Goal: Task Accomplishment & Management: Complete application form

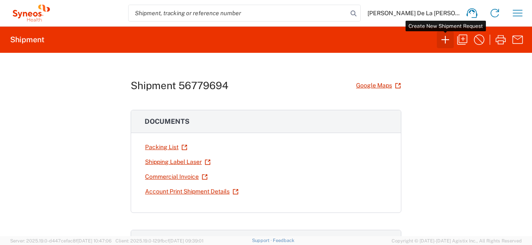
click at [444, 38] on icon "button" at bounding box center [445, 40] width 14 height 14
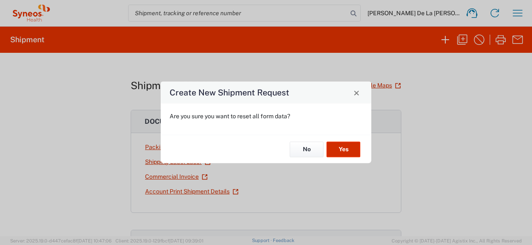
click at [343, 142] on button "Yes" at bounding box center [343, 150] width 34 height 16
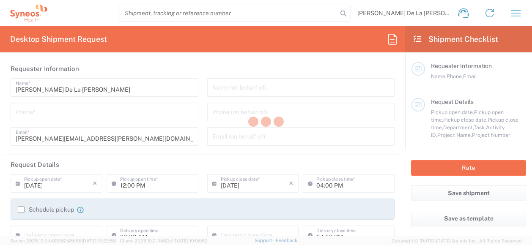
type input "Department"
type input "[US_STATE]"
type input "[GEOGRAPHIC_DATA]"
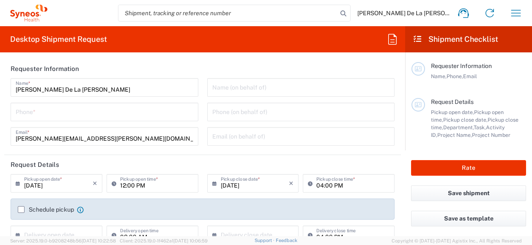
type input "Syneos Health, LLC-[GEOGRAPHIC_DATA] [GEOGRAPHIC_DATA] [GEOGRAPHIC_DATA]"
drag, startPoint x: 104, startPoint y: 101, endPoint x: 94, endPoint y: 108, distance: 12.5
click at [104, 101] on div "[PERSON_NAME] De La [PERSON_NAME] Name * Phone * [PERSON_NAME][EMAIL_ADDRESS][P…" at bounding box center [104, 115] width 196 height 74
click at [94, 108] on input "tel" at bounding box center [104, 111] width 177 height 15
type input "9178374901"
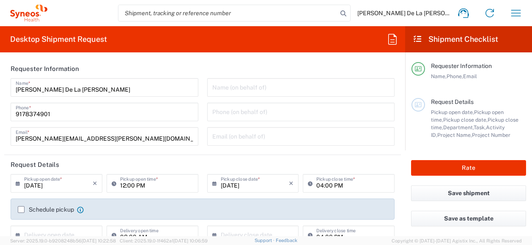
click at [201, 153] on agx-form-section "Requester Information [PERSON_NAME] De La [PERSON_NAME] Name * [PHONE_NUMBER] P…" at bounding box center [202, 107] width 396 height 96
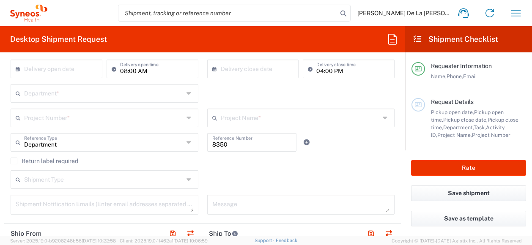
scroll to position [169, 0]
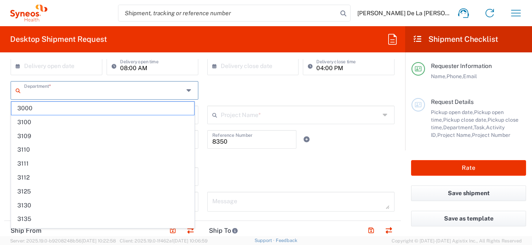
click at [74, 91] on input "text" at bounding box center [103, 89] width 159 height 15
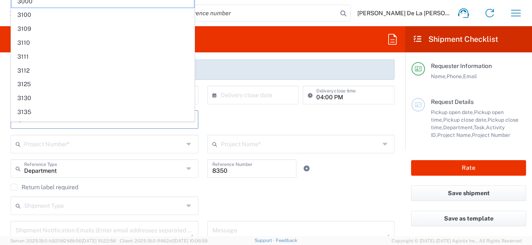
scroll to position [127, 0]
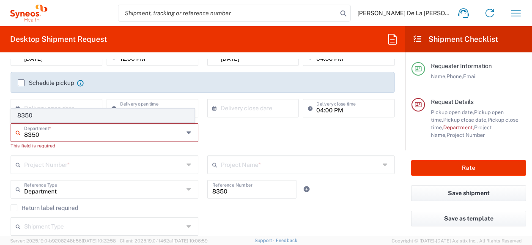
type input "8350"
click at [41, 115] on span "8350" at bounding box center [102, 115] width 183 height 13
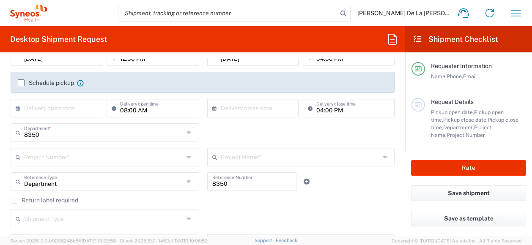
click at [485, 95] on div "Requester Information Name, Phone, Email" at bounding box center [468, 80] width 114 height 36
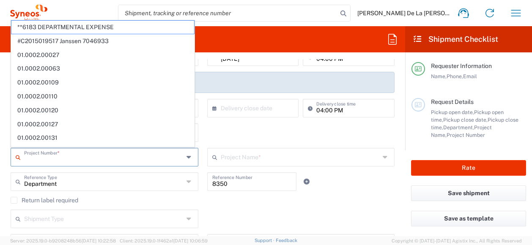
click at [49, 155] on input "text" at bounding box center [103, 156] width 159 height 15
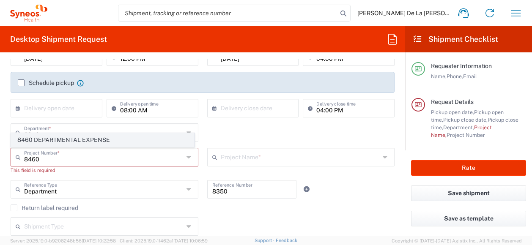
click at [52, 140] on span "8460 DEPARTMENTAL EXPENSE" at bounding box center [102, 140] width 183 height 13
type input "8460 DEPARTMENTAL EXPENSE"
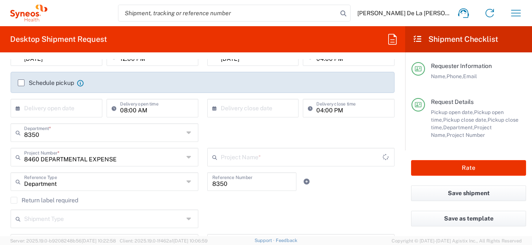
type input "8460 DEPARTMENTAL EXPENSE"
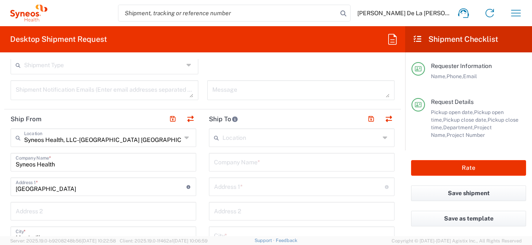
scroll to position [281, 0]
click at [185, 136] on icon at bounding box center [187, 138] width 7 height 14
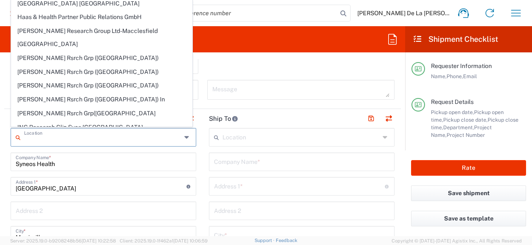
scroll to position [207, 0]
click at [119, 186] on input "[GEOGRAPHIC_DATA]" at bounding box center [101, 185] width 171 height 15
type input "Syneos Health, LLC-Morrisville NC US"
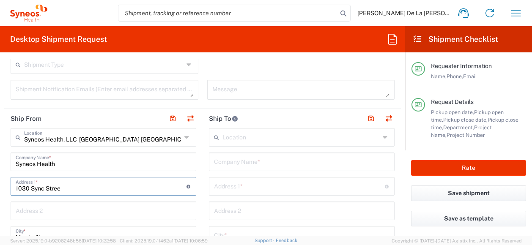
type input "1030 Sync Stre"
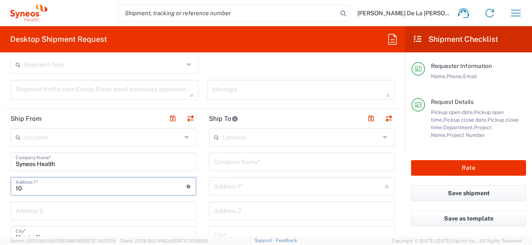
type input "1"
type input "200 Crossing Blvd"
click at [107, 214] on input "text" at bounding box center [103, 210] width 175 height 15
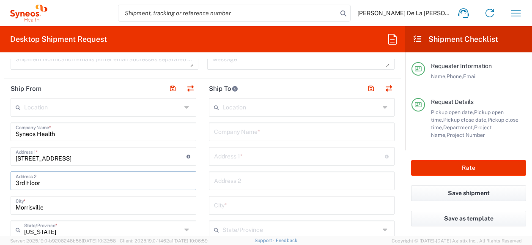
scroll to position [311, 0]
type input "3rd Floor"
click at [83, 208] on input "Morrisville" at bounding box center [103, 204] width 175 height 15
type input "M"
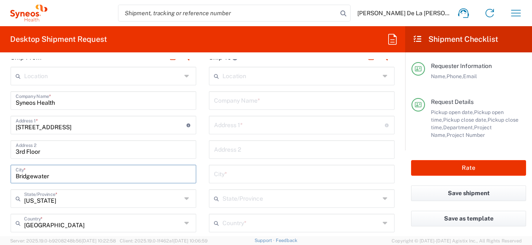
scroll to position [343, 0]
type input "Bridgewater"
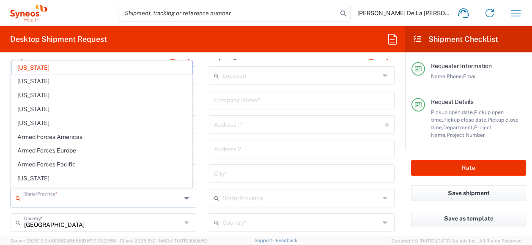
click at [98, 194] on input "text" at bounding box center [102, 197] width 157 height 15
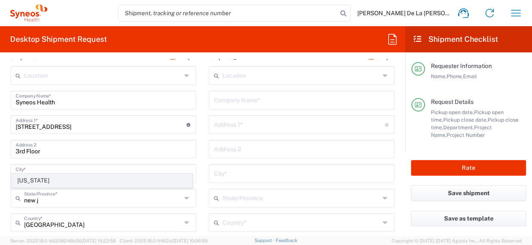
click at [28, 182] on span "New Jersey" at bounding box center [101, 180] width 180 height 13
type input "New Jersey"
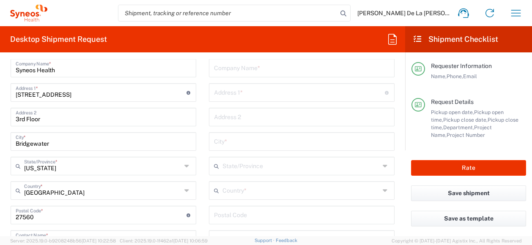
scroll to position [377, 0]
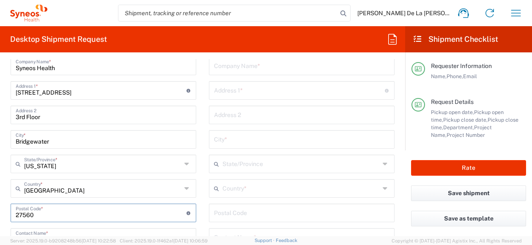
click at [63, 218] on input "undefined" at bounding box center [101, 212] width 171 height 15
type input "2"
type input "08807"
click at [194, 218] on main "Location Addison Whitney LLC-Morrisvile NC US Barcelona-Syneos Health BioSector…" at bounding box center [103, 213] width 198 height 363
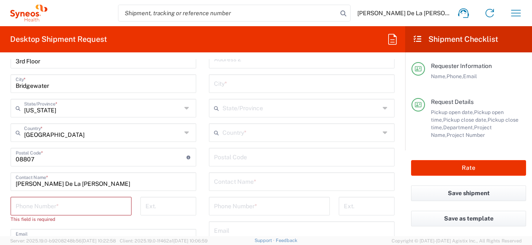
scroll to position [433, 0]
click at [58, 199] on input "tel" at bounding box center [71, 205] width 111 height 15
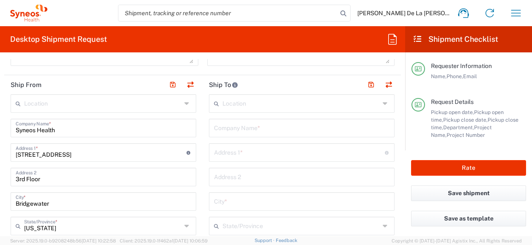
scroll to position [307, 0]
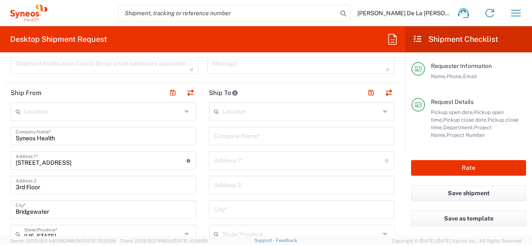
type input "9178474902"
click at [277, 136] on input "text" at bounding box center [301, 135] width 175 height 15
type input "Synoes Health"
click at [235, 165] on input "text" at bounding box center [299, 160] width 171 height 15
type input "8775 Windy Island Drive"
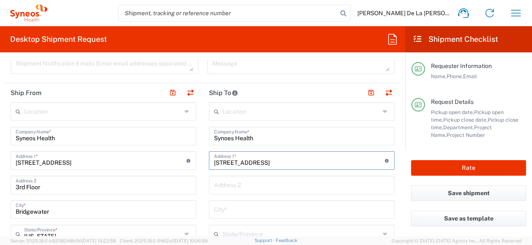
type input "Wilmington"
type input "North Carolina"
type input "United States"
type input "28411"
type input "1111111111"
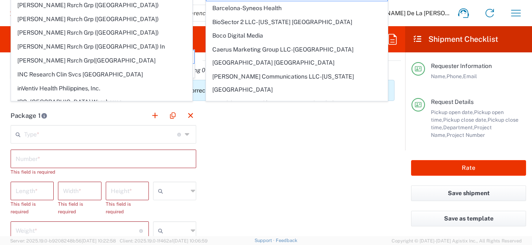
scroll to position [0, 0]
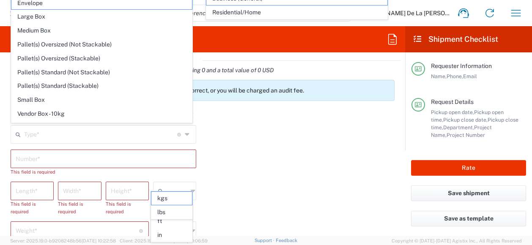
click at [283, 149] on div "Package 1 Type * Material used to package goods Envelope Large Box Medium Box P…" at bounding box center [202, 214] width 396 height 216
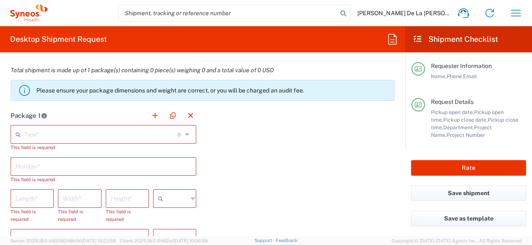
click at [187, 134] on icon at bounding box center [188, 135] width 6 height 14
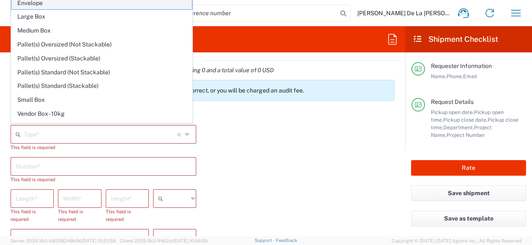
click at [82, 4] on span "Envelope" at bounding box center [101, 3] width 180 height 13
type input "Envelope"
type input "1"
type input "9.5"
type input "12.5"
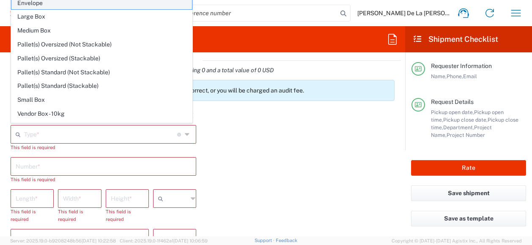
type input "0.25"
type input "in"
type input "0.45"
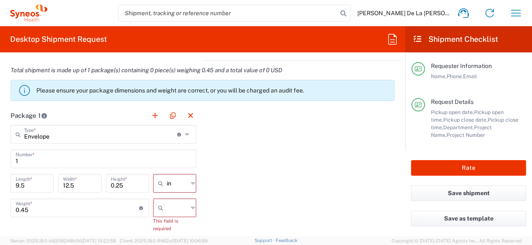
click at [185, 210] on div at bounding box center [174, 208] width 43 height 19
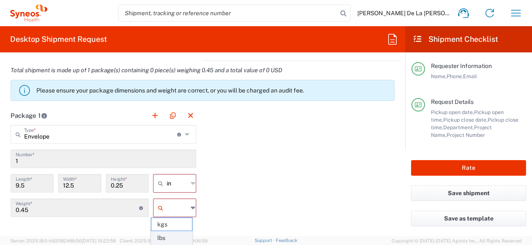
click at [175, 234] on span "lbs" at bounding box center [171, 238] width 41 height 13
type input "lbs"
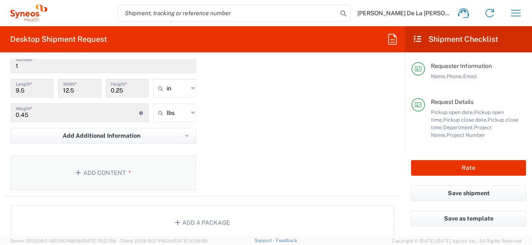
scroll to position [817, 0]
click at [82, 172] on button "Add Content *" at bounding box center [103, 172] width 185 height 35
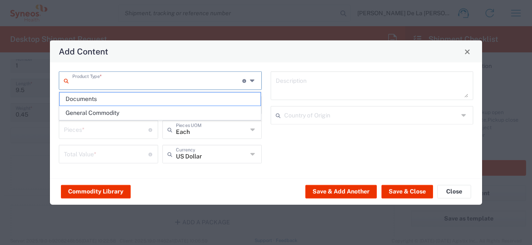
click at [159, 78] on input "text" at bounding box center [157, 80] width 170 height 15
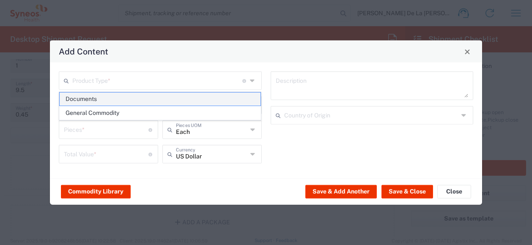
click at [134, 98] on span "Documents" at bounding box center [160, 99] width 201 height 13
type input "Documents"
type input "1"
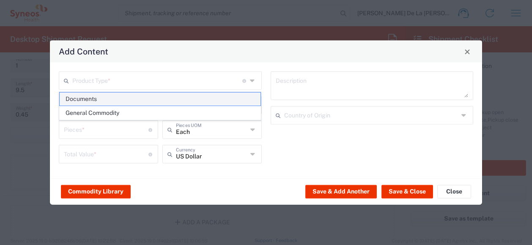
type textarea "Documents"
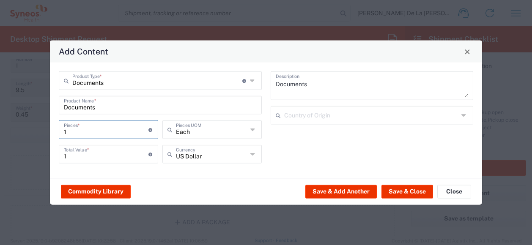
click at [88, 129] on input "1" at bounding box center [106, 129] width 84 height 15
type input "2"
type input "20"
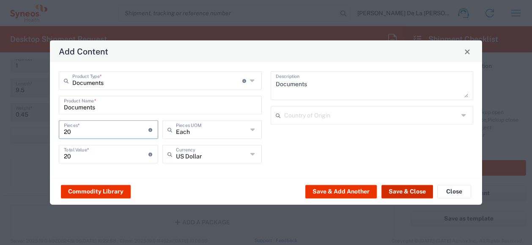
type input "20"
click at [407, 190] on button "Save & Close" at bounding box center [407, 192] width 52 height 14
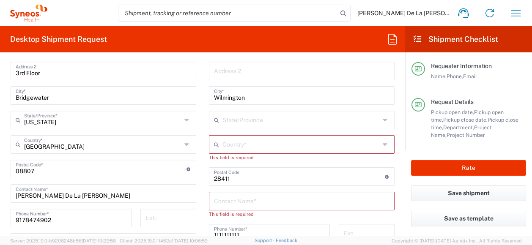
scroll to position [398, 0]
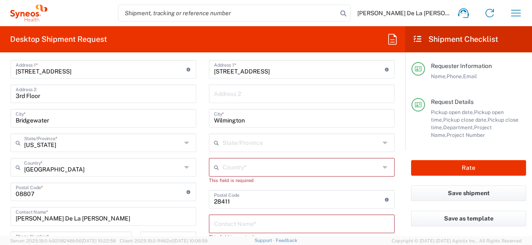
click at [382, 167] on icon at bounding box center [385, 168] width 7 height 14
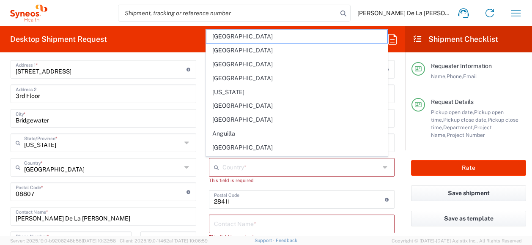
click at [382, 167] on icon at bounding box center [385, 168] width 7 height 14
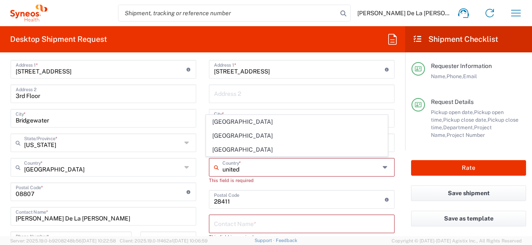
type input "United States"
type input "North Carolina"
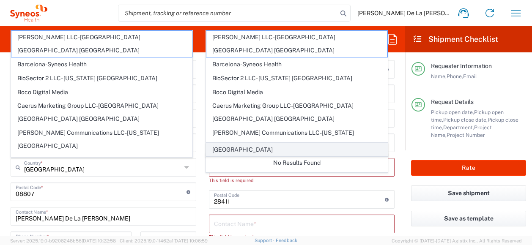
click at [243, 150] on span "United States" at bounding box center [296, 149] width 180 height 13
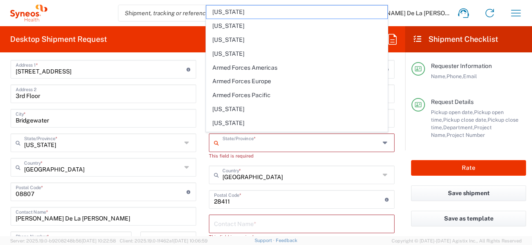
click at [274, 143] on input "text" at bounding box center [300, 142] width 157 height 15
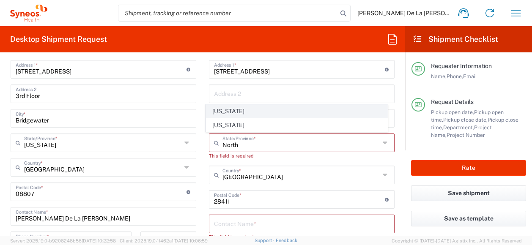
click at [232, 112] on span "North Carolina" at bounding box center [296, 111] width 180 height 13
type input "North Carolina"
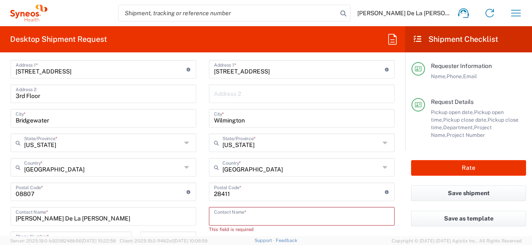
click at [274, 216] on input "text" at bounding box center [301, 215] width 175 height 15
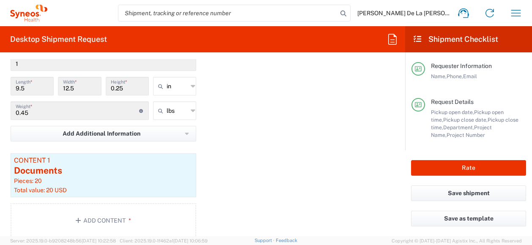
scroll to position [826, 0]
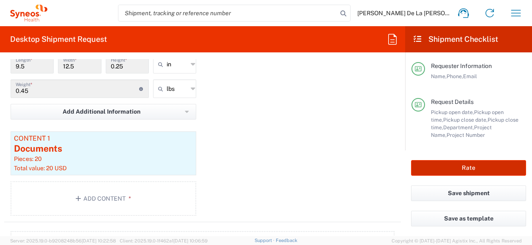
type input "Stephanie Moore"
click at [459, 164] on button "Rate" at bounding box center [468, 168] width 115 height 16
type input "8460 DEPARTMENTAL EXPENSE"
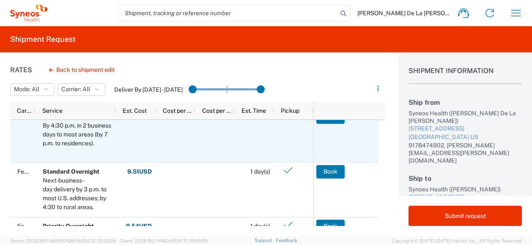
scroll to position [75, 0]
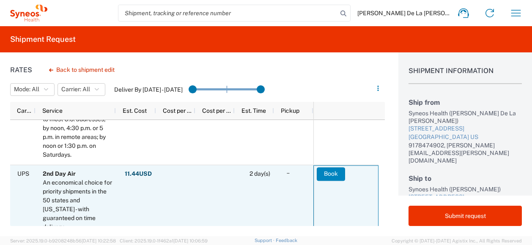
click at [334, 173] on button "Book" at bounding box center [330, 174] width 28 height 14
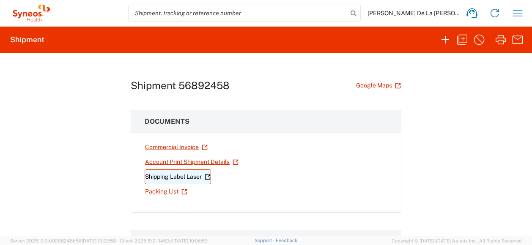
click at [180, 174] on link "Shipping Label Laser" at bounding box center [177, 176] width 66 height 15
